Goal: Task Accomplishment & Management: Manage account settings

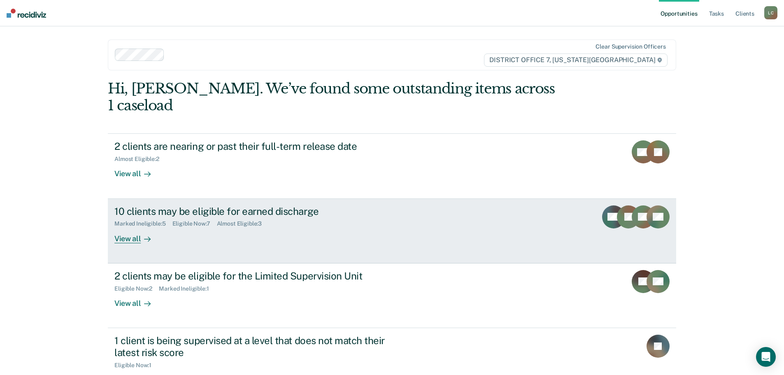
click at [135, 227] on div "View all" at bounding box center [137, 235] width 46 height 16
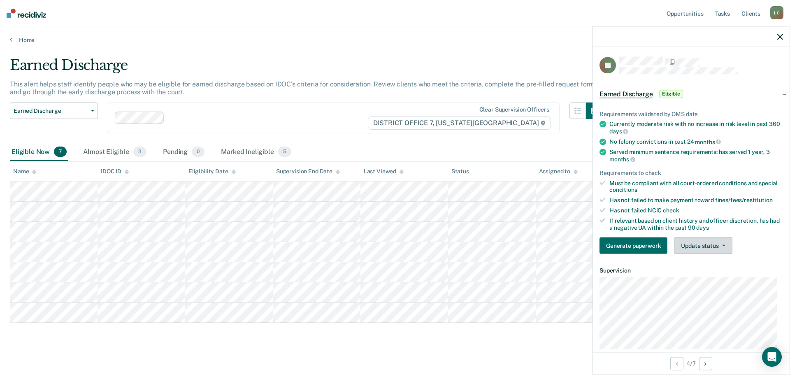
click at [714, 245] on button "Update status" at bounding box center [703, 245] width 58 height 16
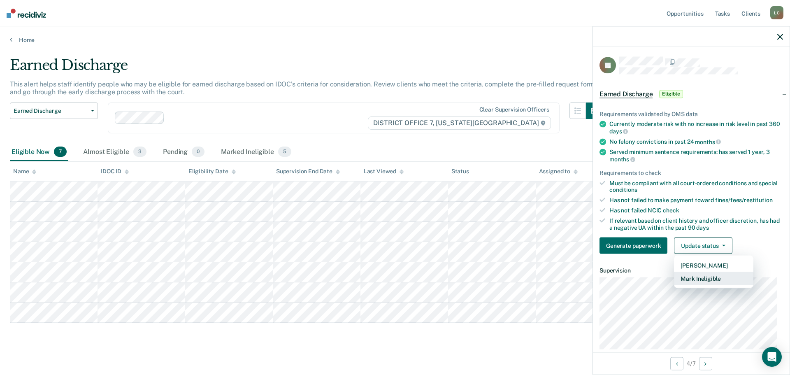
click at [716, 275] on button "Mark Ineligible" at bounding box center [713, 278] width 79 height 13
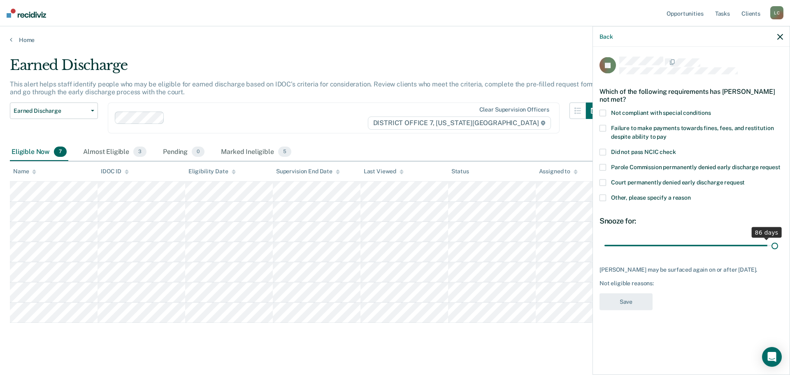
drag, startPoint x: 663, startPoint y: 244, endPoint x: 819, endPoint y: 248, distance: 155.9
type input "90"
click at [778, 248] on input "range" at bounding box center [691, 245] width 174 height 14
click at [603, 198] on span at bounding box center [602, 198] width 7 height 7
click at [691, 195] on input "Other, please specify a reason" at bounding box center [691, 195] width 0 height 0
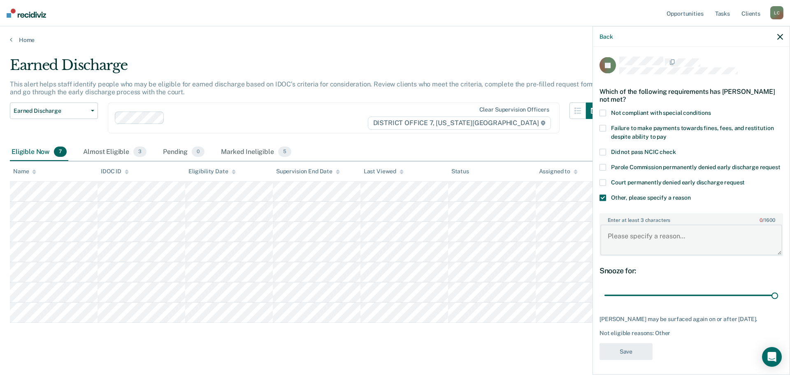
click at [628, 238] on textarea "Enter at least 3 characters 0 / 1600" at bounding box center [691, 240] width 182 height 30
type textarea "s"
type textarea "alcohol use"
click at [608, 358] on button "Save" at bounding box center [625, 351] width 53 height 17
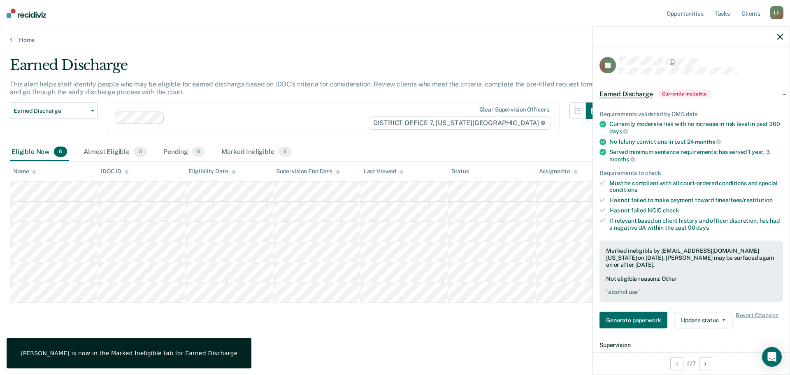
click at [779, 38] on icon "button" at bounding box center [780, 37] width 6 height 6
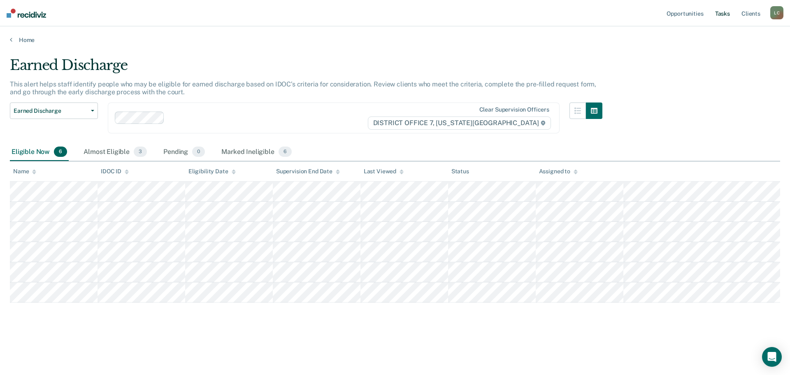
click at [716, 14] on link "Tasks" at bounding box center [722, 13] width 18 height 26
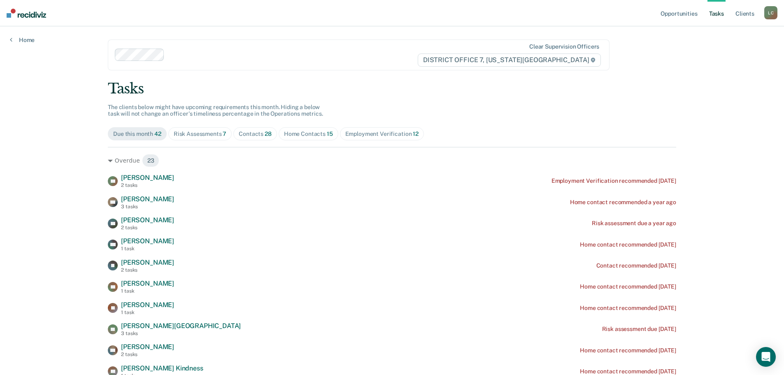
click at [233, 133] on span "Contacts 28" at bounding box center [255, 133] width 44 height 13
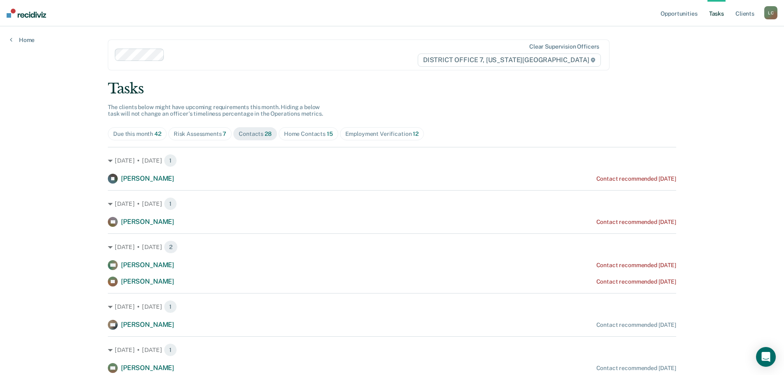
click at [292, 133] on div "Home Contacts 15" at bounding box center [308, 133] width 49 height 7
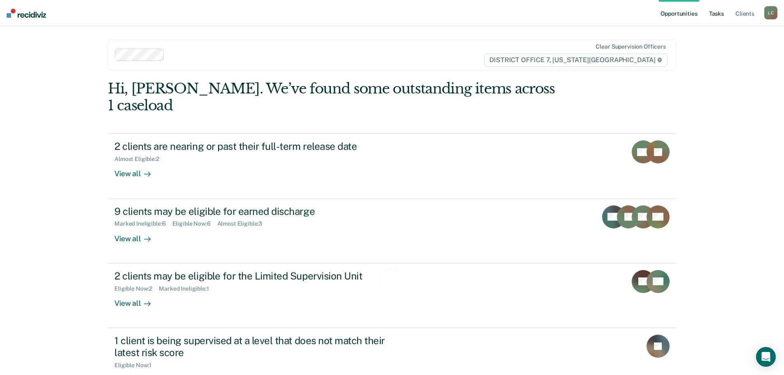
click at [715, 14] on link "Tasks" at bounding box center [716, 13] width 18 height 26
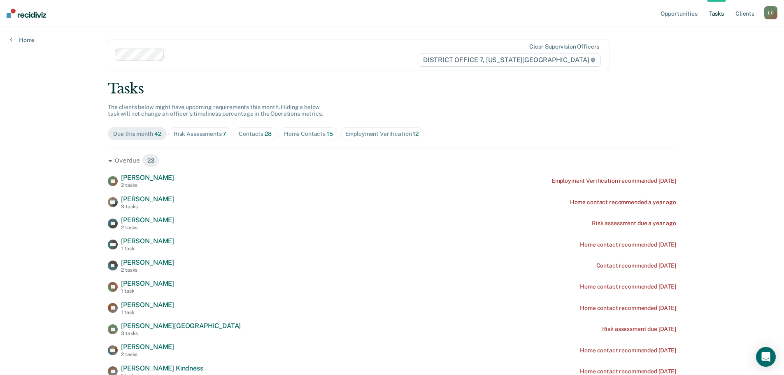
click at [297, 135] on div "Home Contacts 15" at bounding box center [308, 133] width 49 height 7
